Goal: Information Seeking & Learning: Learn about a topic

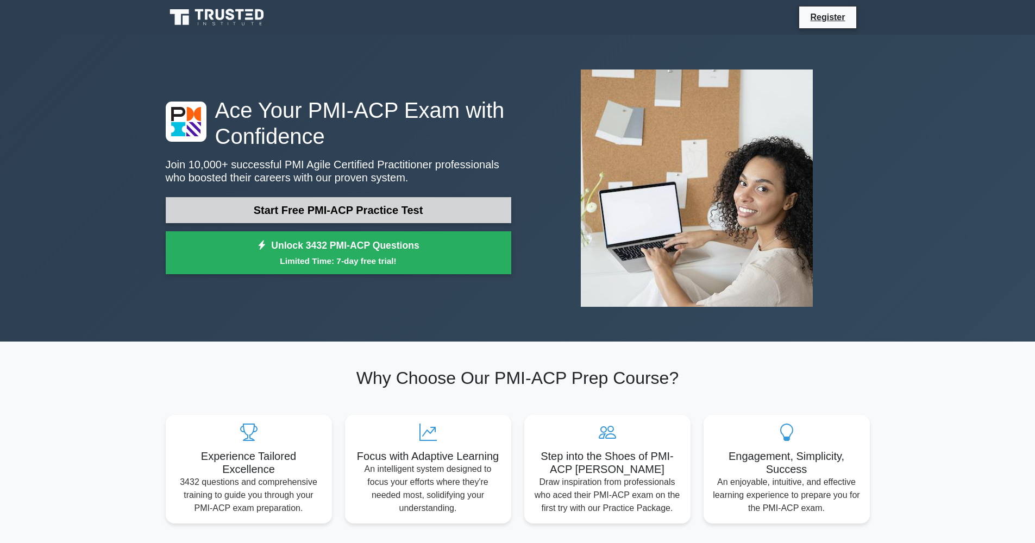
click at [345, 206] on link "Start Free PMI-ACP Practice Test" at bounding box center [338, 210] width 345 height 26
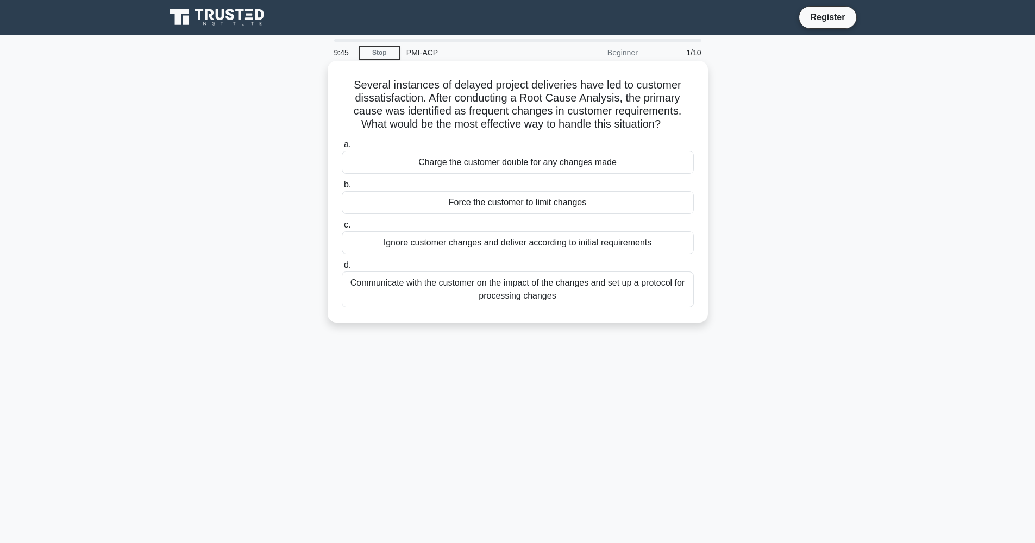
click at [525, 298] on div "Communicate with the customer on the impact of the changes and set up a protoco…" at bounding box center [518, 290] width 352 height 36
click at [342, 269] on input "d. Communicate with the customer on the impact of the changes and set up a prot…" at bounding box center [342, 265] width 0 height 7
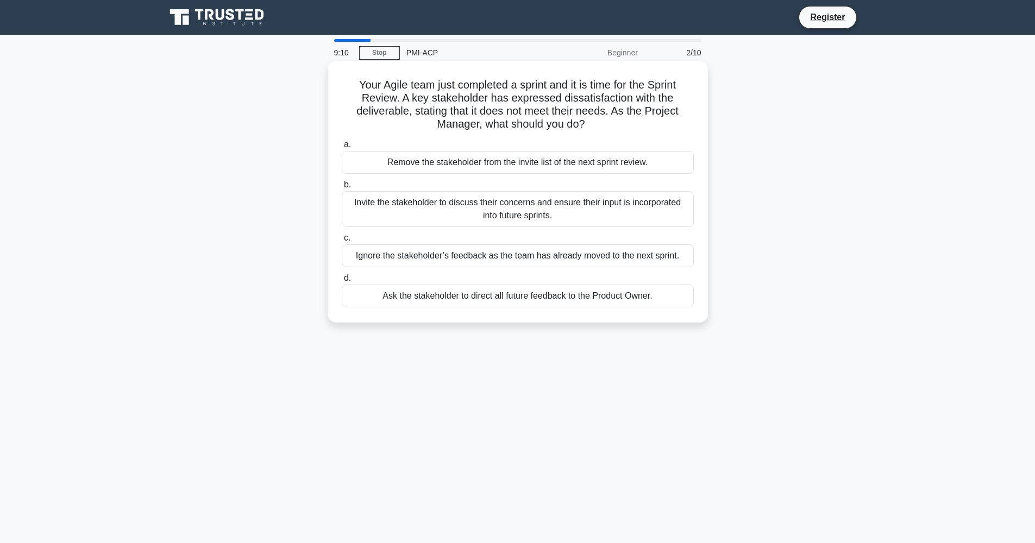
click at [505, 303] on div "Ask the stakeholder to direct all future feedback to the Product Owner." at bounding box center [518, 296] width 352 height 23
click at [342, 282] on input "d. Ask the stakeholder to direct all future feedback to the Product Owner." at bounding box center [342, 278] width 0 height 7
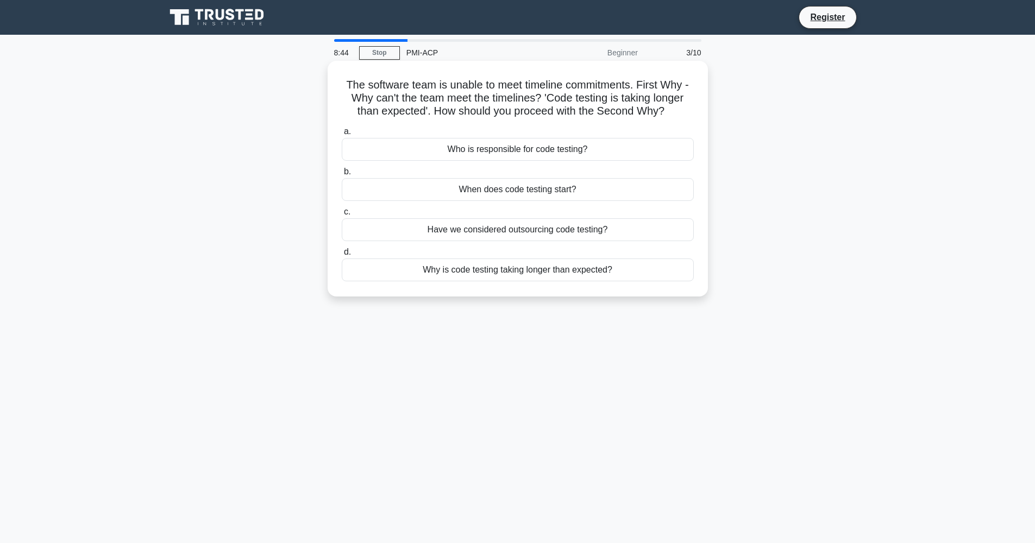
click at [556, 274] on div "Why is code testing taking longer than expected?" at bounding box center [518, 270] width 352 height 23
click at [342, 256] on input "d. Why is code testing taking longer than expected?" at bounding box center [342, 252] width 0 height 7
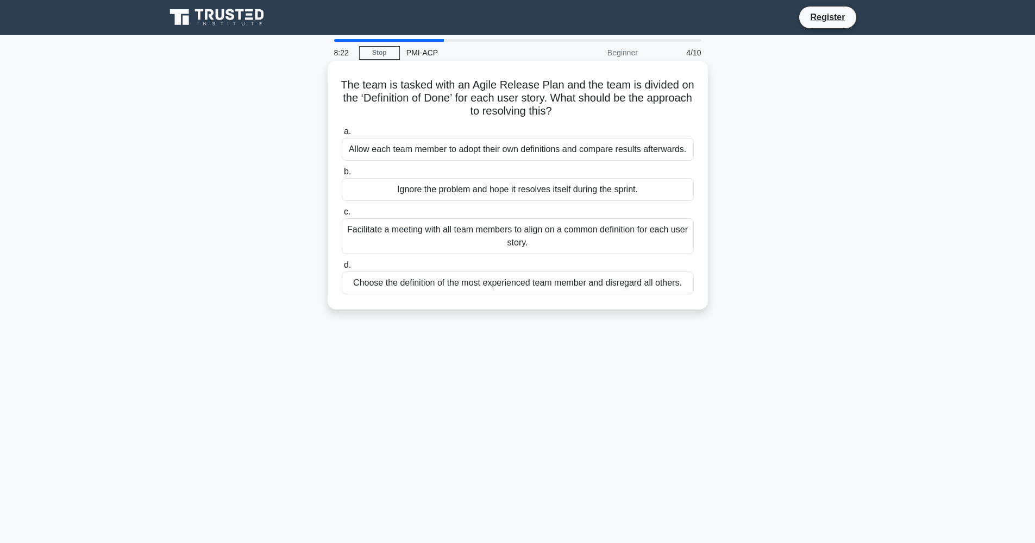
click at [449, 238] on div "Facilitate a meeting with all team members to align on a common definition for …" at bounding box center [518, 236] width 352 height 36
click at [342, 216] on input "c. Facilitate a meeting with all team members to align on a common definition f…" at bounding box center [342, 212] width 0 height 7
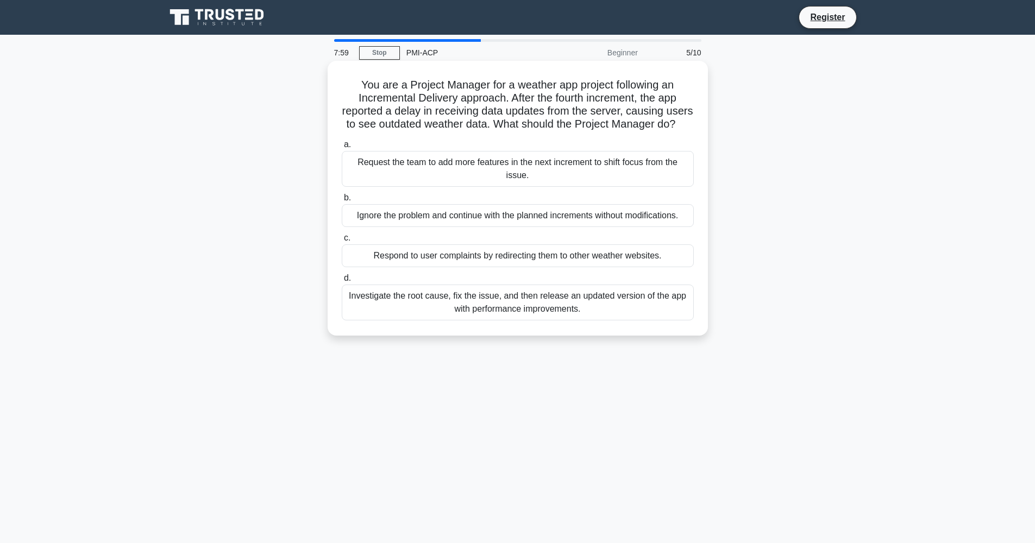
click at [479, 308] on div "Investigate the root cause, fix the issue, and then release an updated version …" at bounding box center [518, 303] width 352 height 36
click at [342, 282] on input "d. Investigate the root cause, fix the issue, and then release an updated versi…" at bounding box center [342, 278] width 0 height 7
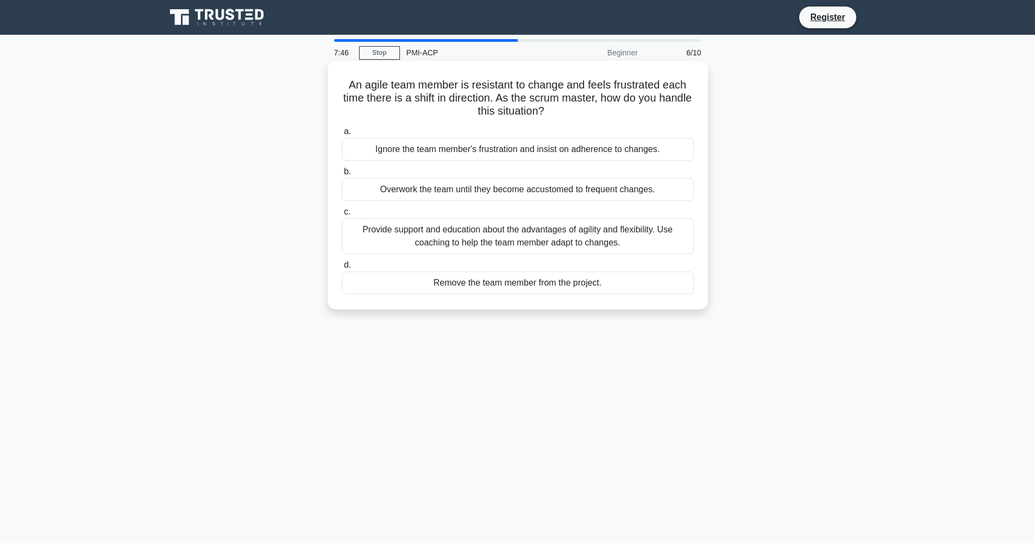
click at [469, 237] on div "Provide support and education about the advantages of agility and flexibility. …" at bounding box center [518, 236] width 352 height 36
click at [342, 216] on input "c. Provide support and education about the advantages of agility and flexibilit…" at bounding box center [342, 212] width 0 height 7
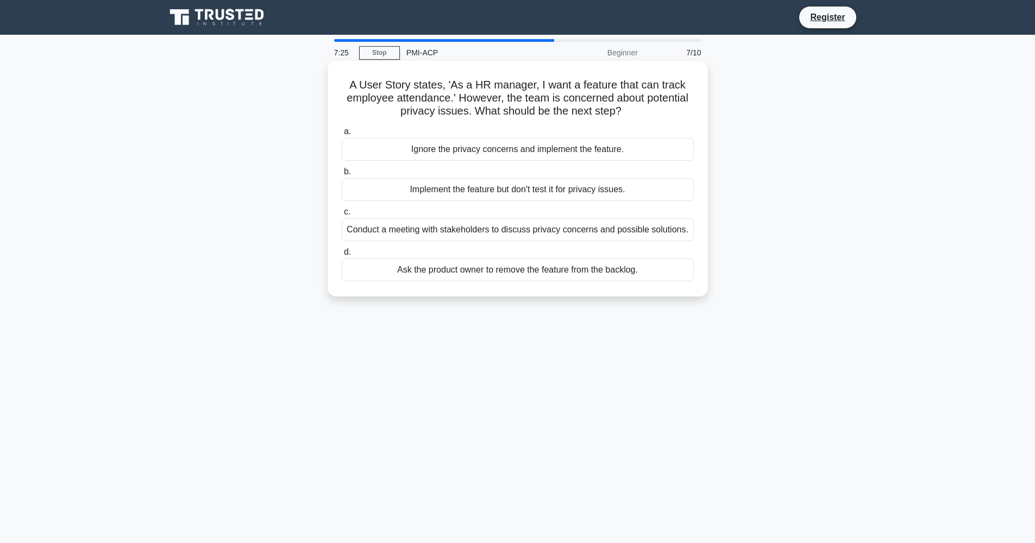
click at [471, 234] on div "Conduct a meeting with stakeholders to discuss privacy concerns and possible so…" at bounding box center [518, 229] width 352 height 23
click at [342, 216] on input "c. Conduct a meeting with stakeholders to discuss privacy concerns and possible…" at bounding box center [342, 212] width 0 height 7
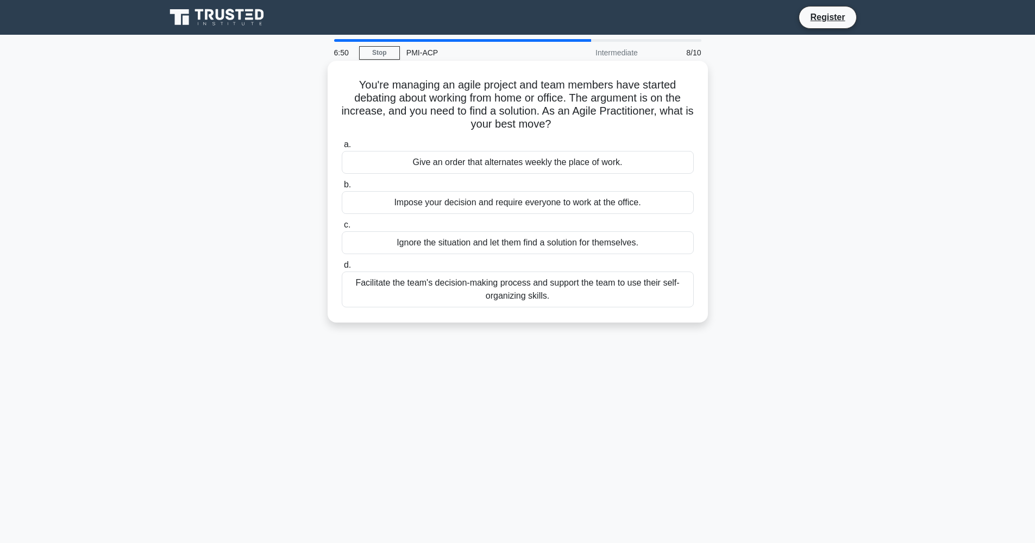
click at [482, 288] on div "Facilitate the team's decision-making process and support the team to use their…" at bounding box center [518, 290] width 352 height 36
click at [342, 269] on input "d. Facilitate the team's decision-making process and support the team to use th…" at bounding box center [342, 265] width 0 height 7
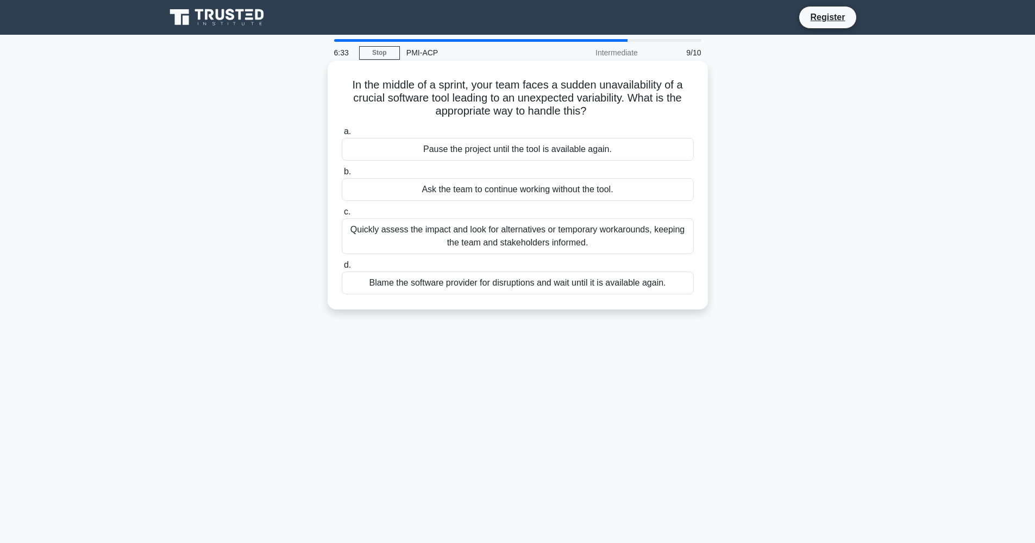
click at [485, 238] on div "Quickly assess the impact and look for alternatives or temporary workarounds, k…" at bounding box center [518, 236] width 352 height 36
click at [342, 216] on input "c. Quickly assess the impact and look for alternatives or temporary workarounds…" at bounding box center [342, 212] width 0 height 7
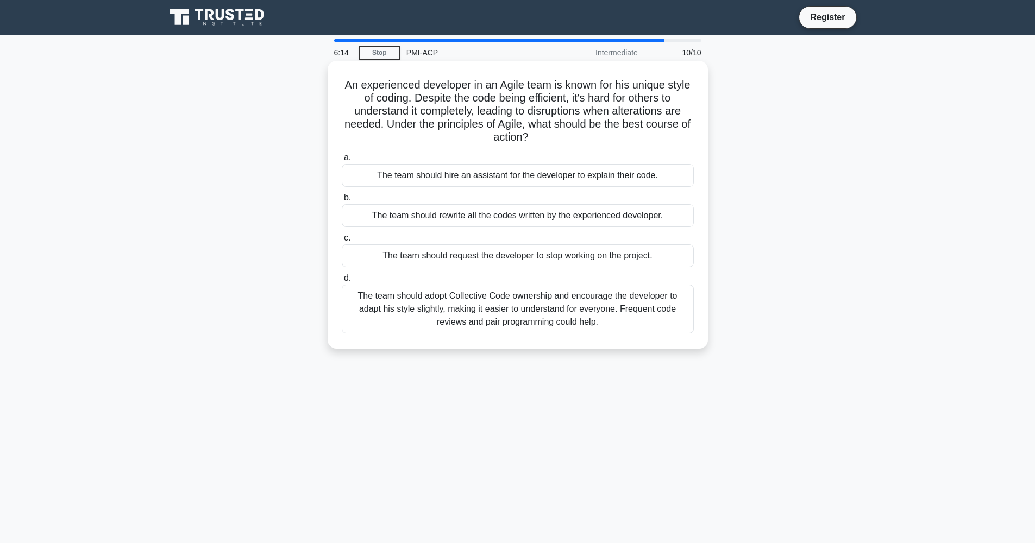
click at [489, 305] on div "The team should adopt Collective Code ownership and encourage the developer to …" at bounding box center [518, 309] width 352 height 49
click at [342, 282] on input "d. The team should adopt Collective Code ownership and encourage the developer …" at bounding box center [342, 278] width 0 height 7
